Goal: Task Accomplishment & Management: Complete application form

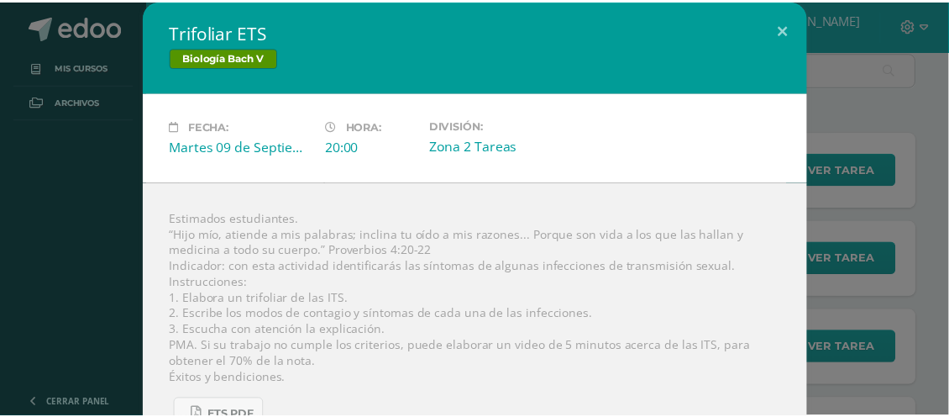
scroll to position [45, 0]
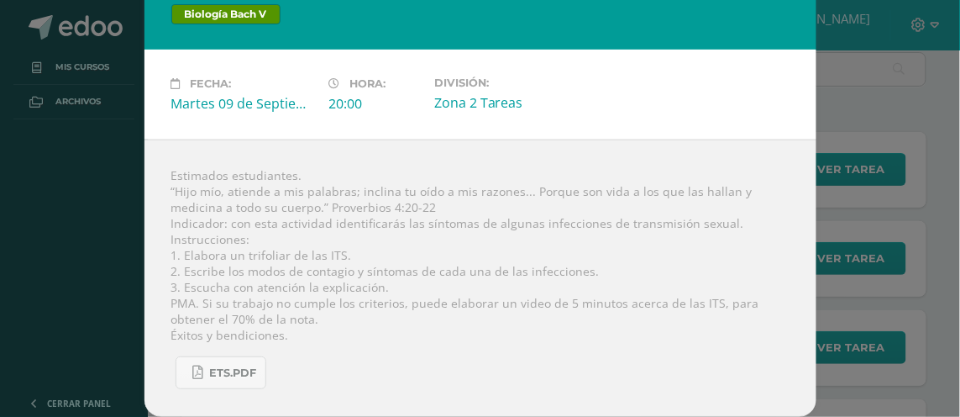
click at [817, 220] on div "Trifoliar ETS Biología [PERSON_NAME] V Fecha: [DATE] Hora: 20:00 División:" at bounding box center [480, 186] width 947 height 459
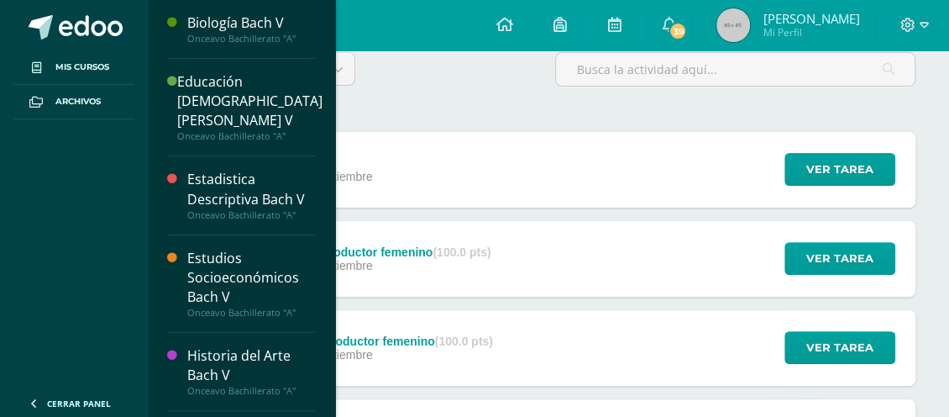
click at [239, 258] on div "Estudios Socioeconómicos Bach V" at bounding box center [251, 278] width 128 height 58
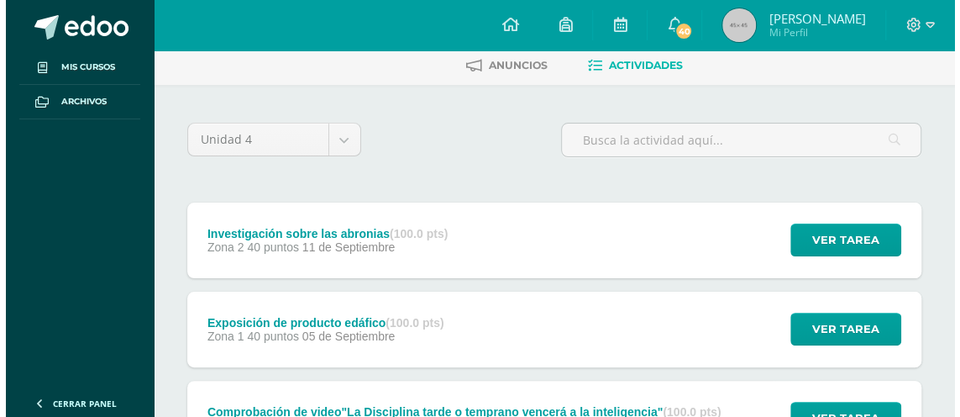
scroll to position [122, 0]
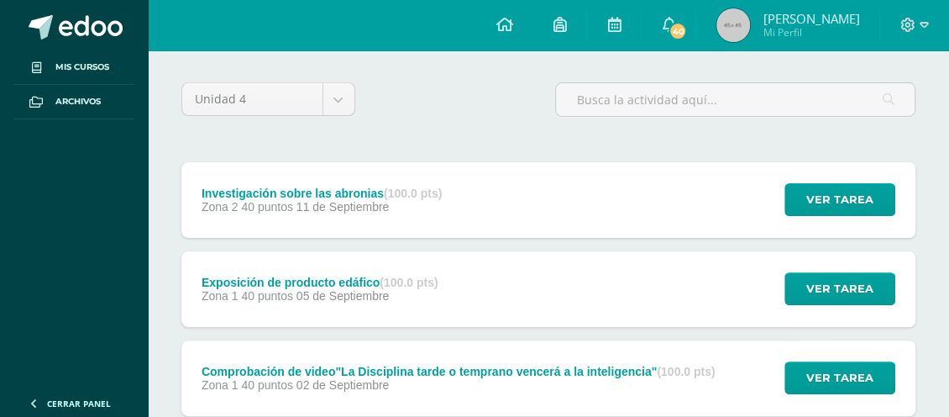
click at [340, 279] on div "Exposición de producto edáfico (100.0 pts)" at bounding box center [320, 282] width 237 height 13
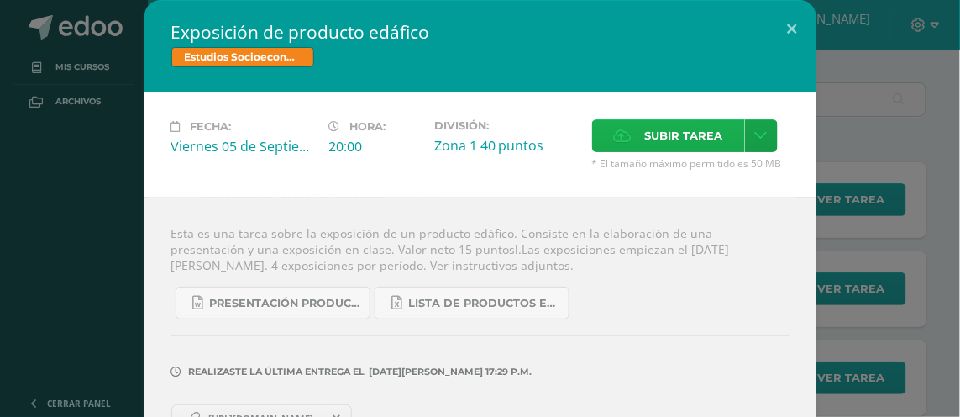
click at [668, 123] on span "Subir tarea" at bounding box center [684, 135] width 78 height 31
click at [0, 0] on input "Subir tarea" at bounding box center [0, 0] width 0 height 0
click at [755, 131] on icon at bounding box center [761, 136] width 13 height 14
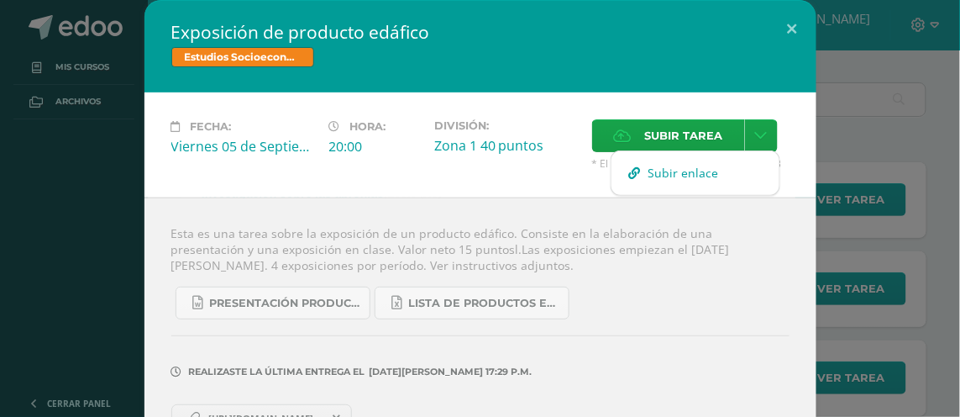
click at [725, 160] on link "Subir enlace" at bounding box center [696, 173] width 168 height 26
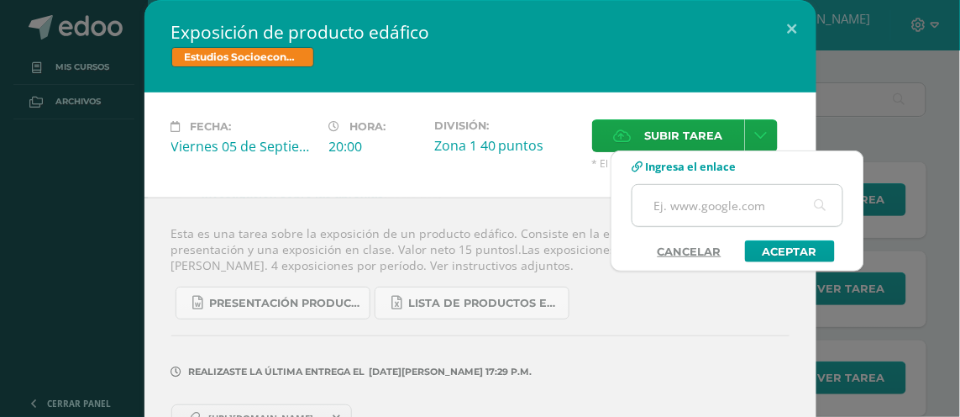
click at [698, 220] on input "text" at bounding box center [738, 205] width 210 height 41
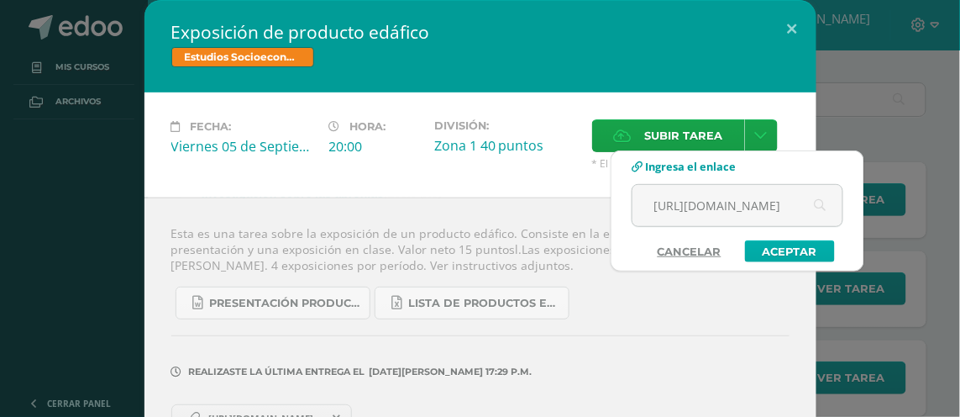
type input "[URL][DOMAIN_NAME]"
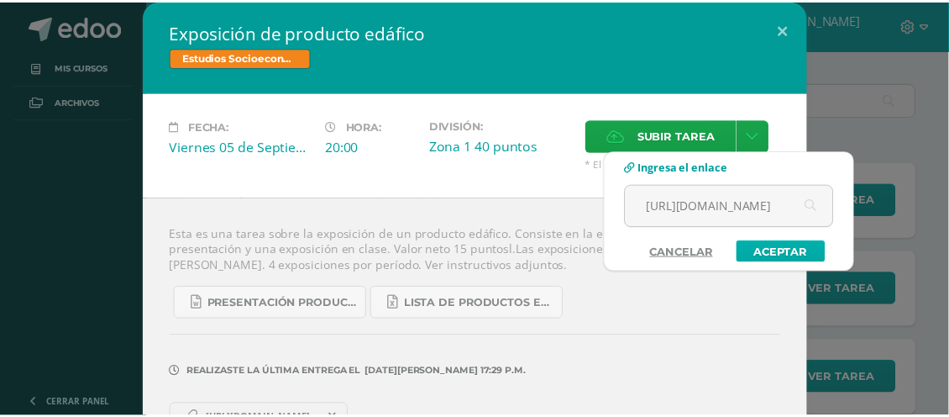
scroll to position [0, 0]
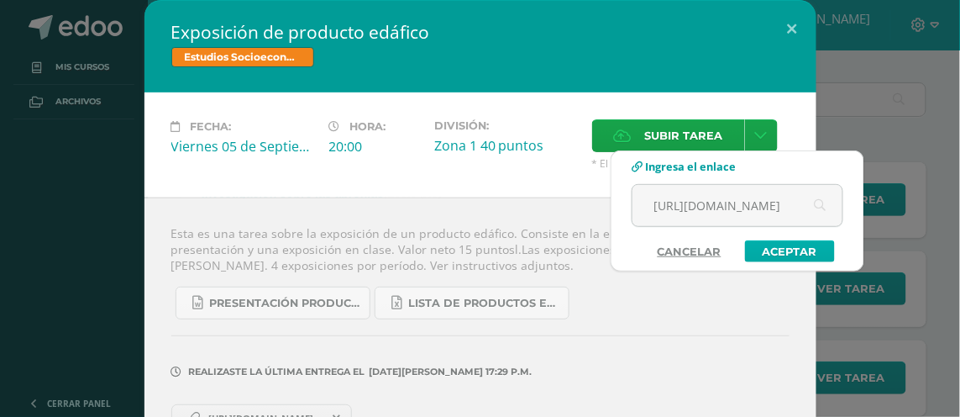
click at [763, 240] on link "Aceptar" at bounding box center [790, 251] width 90 height 22
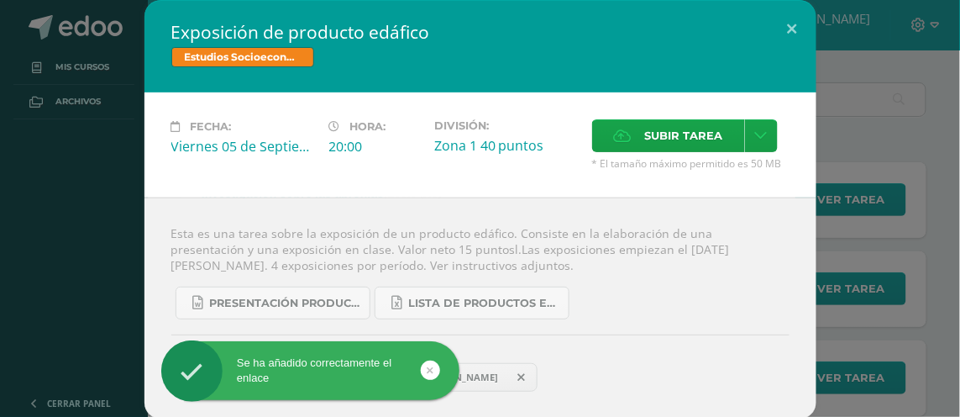
click at [902, 198] on div "Exposición de producto edáfico Estudios Socioeconómicos Bach V Fecha: Viernes 0…" at bounding box center [480, 209] width 947 height 419
